Goal: Check status: Check status

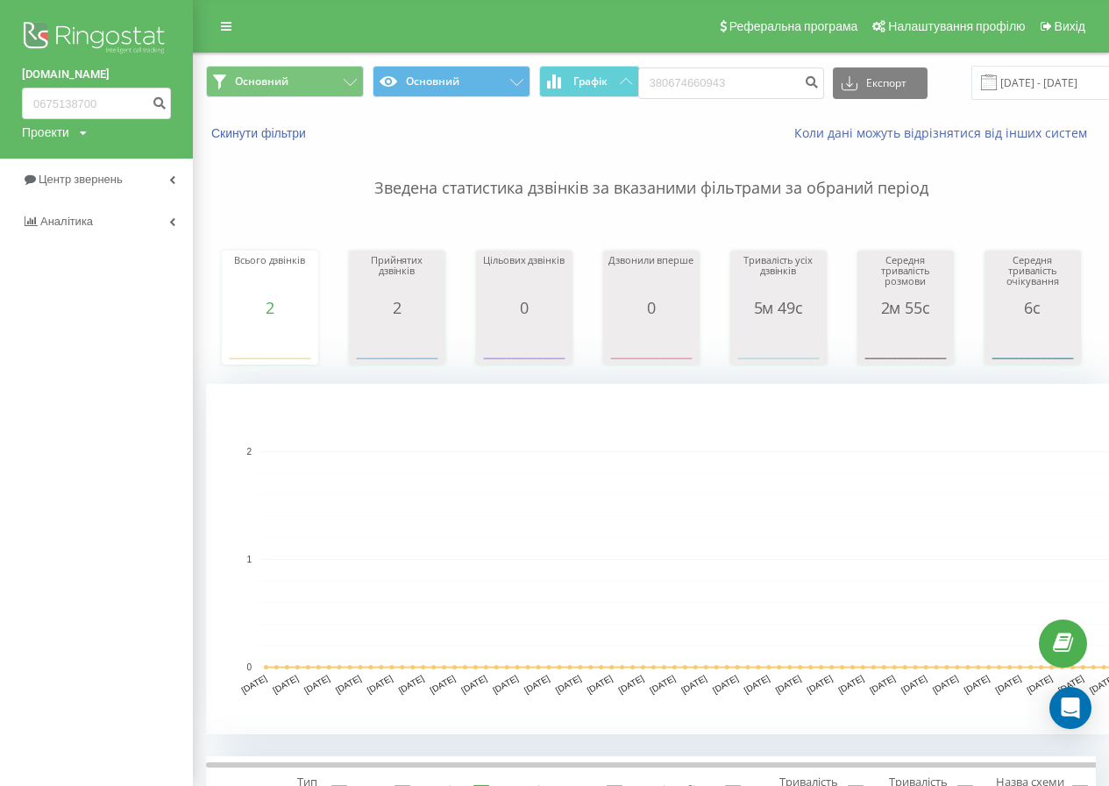
click at [670, 84] on input "380674660943" at bounding box center [731, 83] width 186 height 32
type input "674660943"
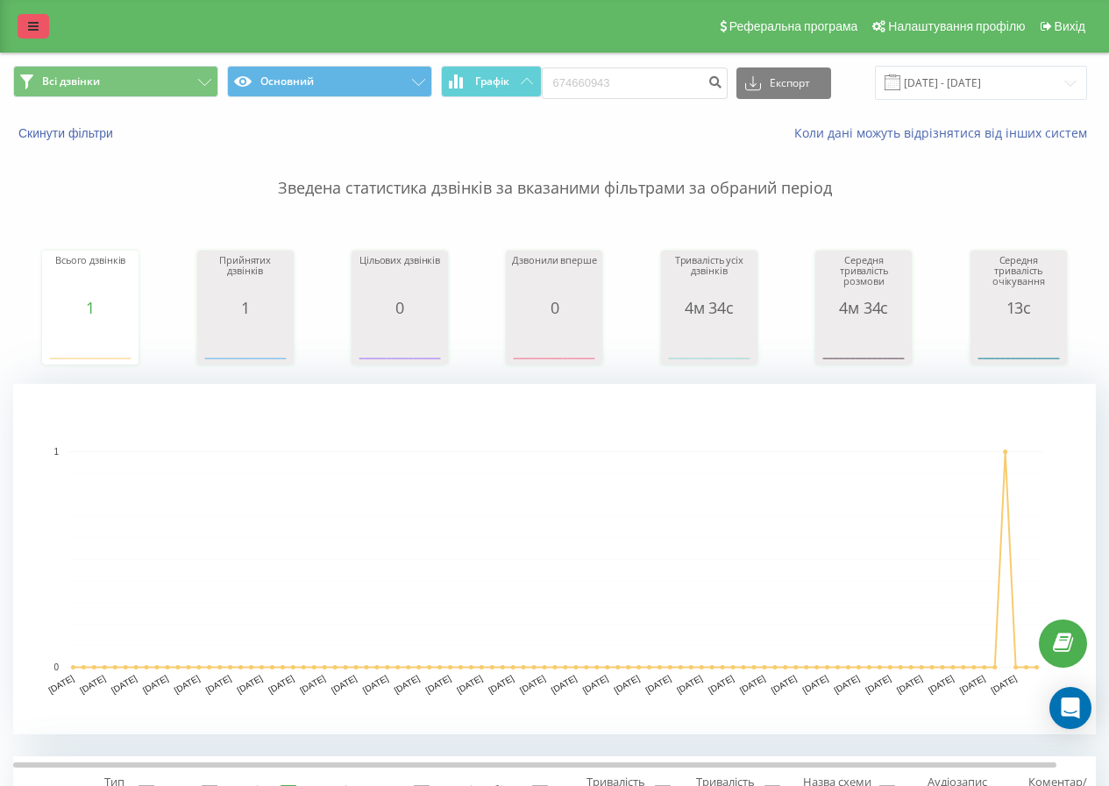
click at [32, 21] on icon at bounding box center [33, 26] width 11 height 12
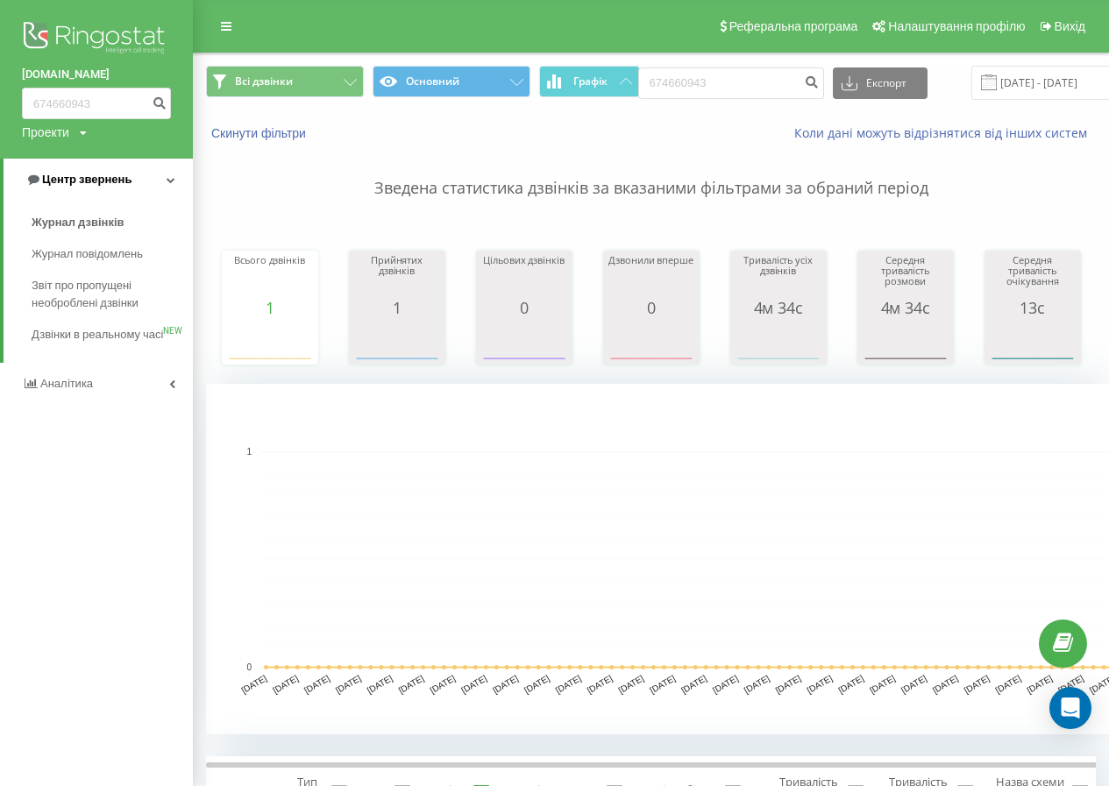
click at [76, 172] on span "Центр звернень" at bounding box center [78, 180] width 106 height 18
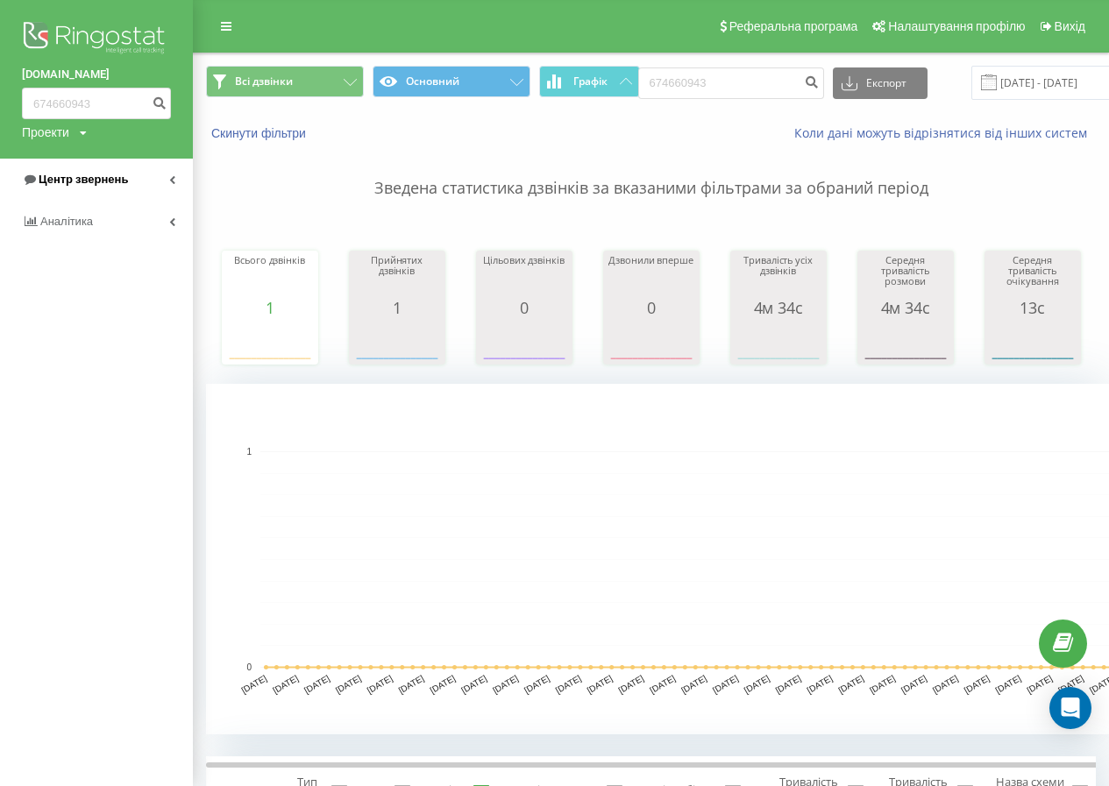
click at [74, 182] on span "Центр звернень" at bounding box center [83, 179] width 89 height 13
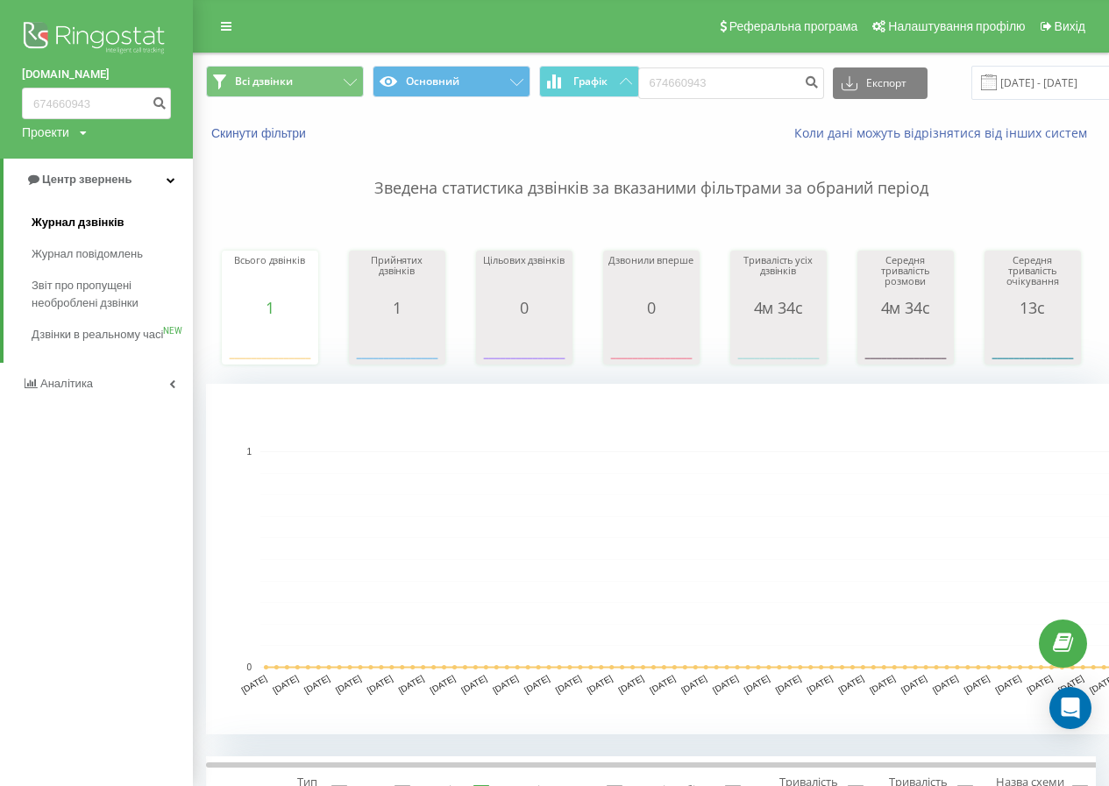
click at [84, 209] on link "Журнал дзвінків" at bounding box center [112, 223] width 161 height 32
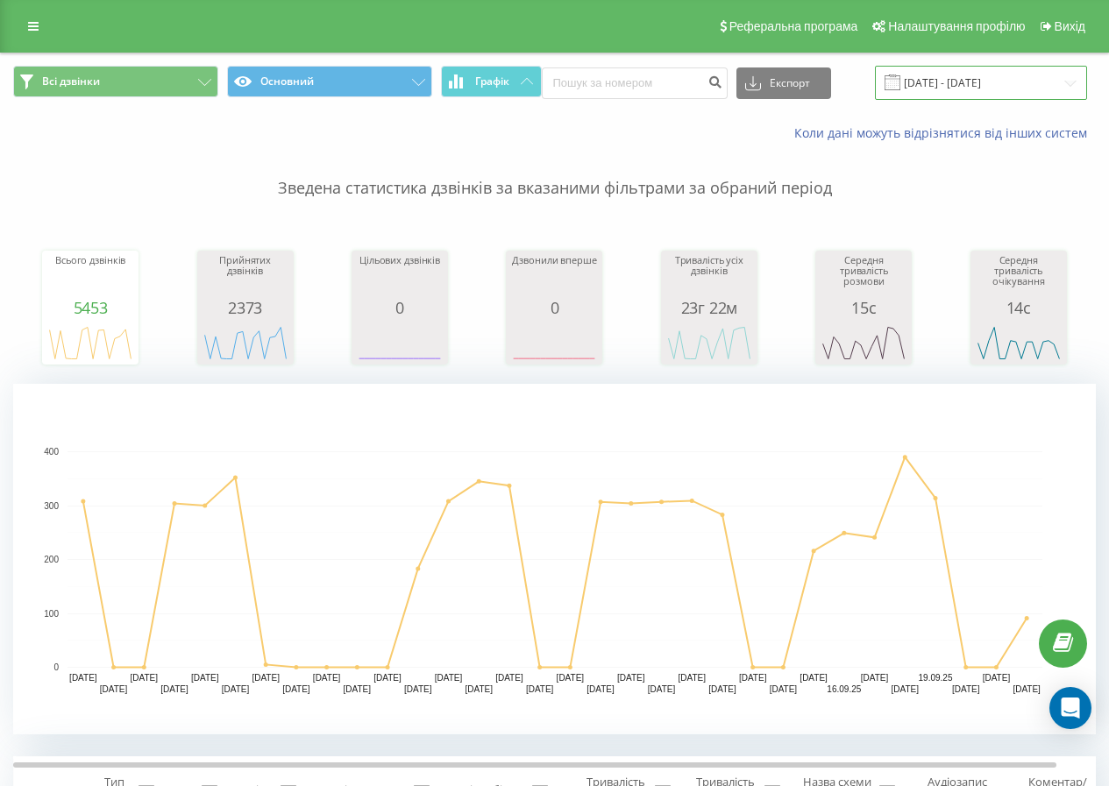
click at [961, 78] on input "22.08.2025 - 22.09.2025" at bounding box center [981, 83] width 212 height 34
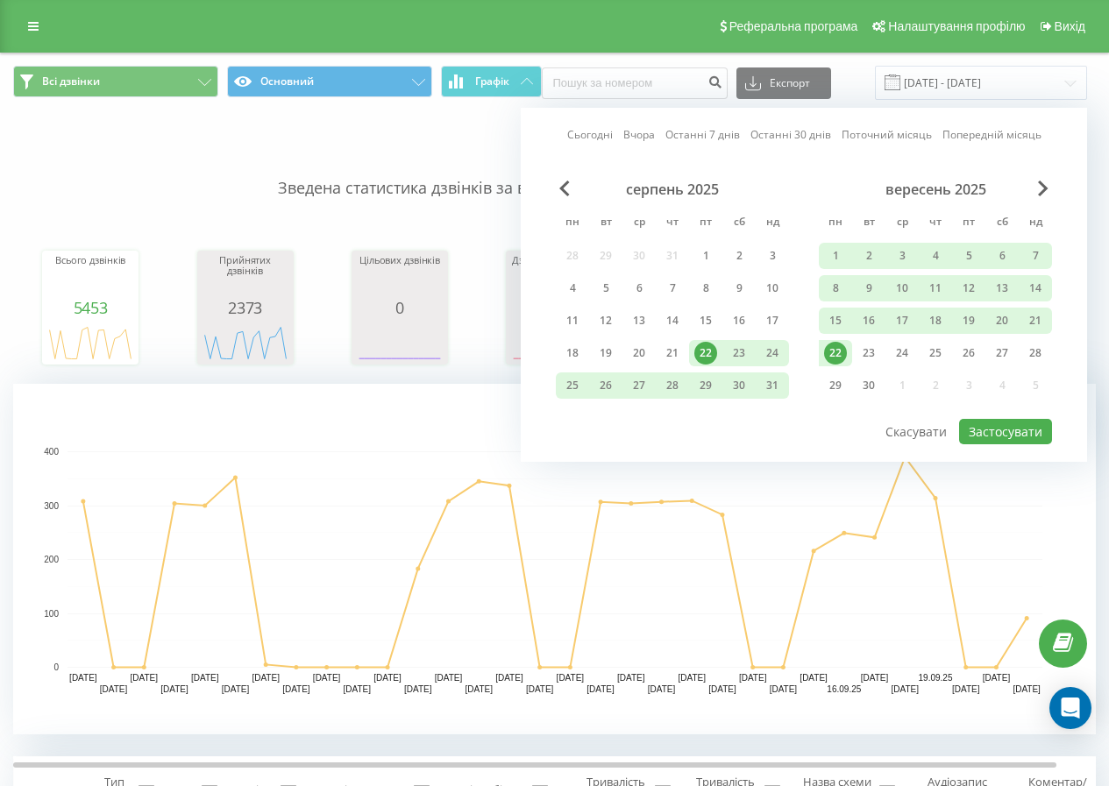
click at [843, 345] on div "22" at bounding box center [835, 353] width 33 height 26
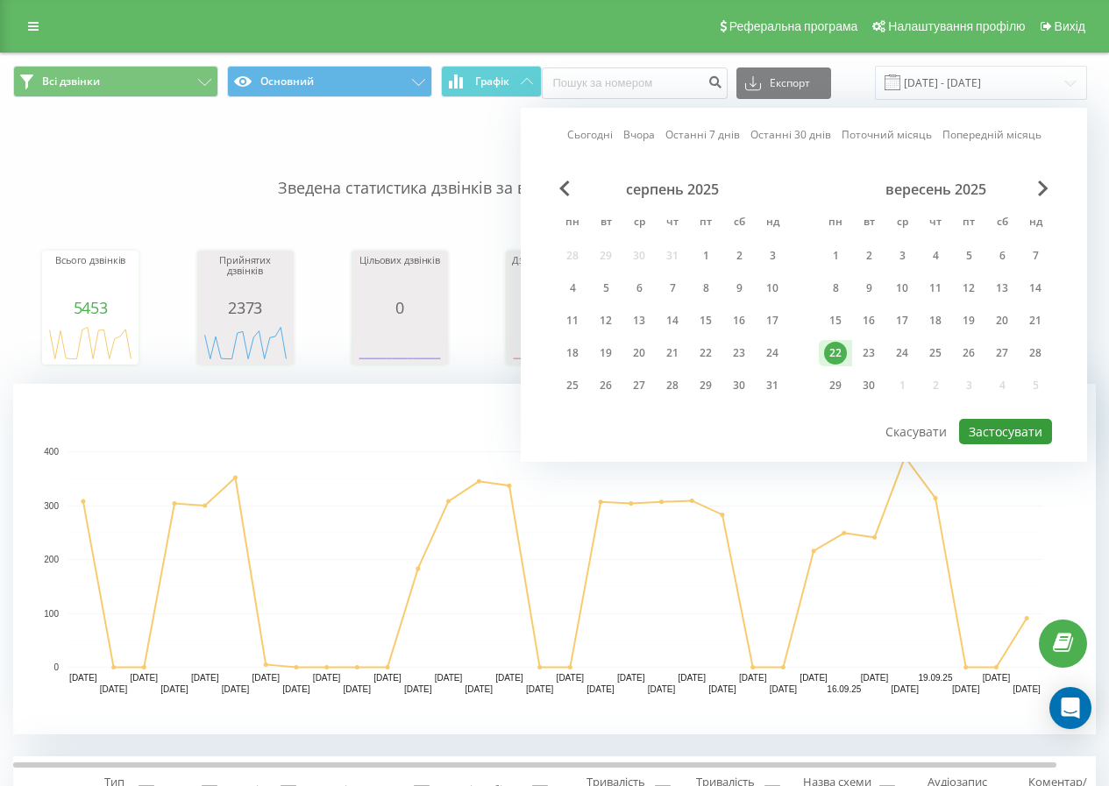
click at [1024, 441] on button "Застосувати" at bounding box center [1005, 431] width 93 height 25
type input "22.09.2025 - 22.09.2025"
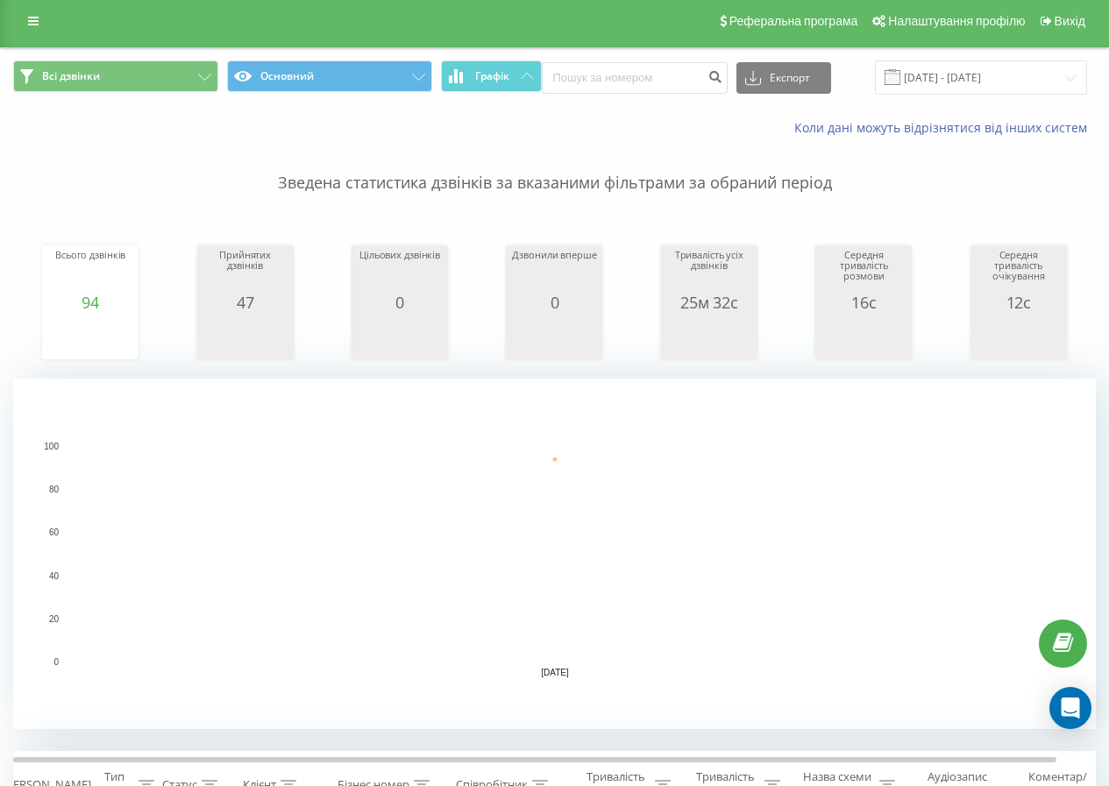
scroll to position [263, 0]
